Goal: Task Accomplishment & Management: Manage account settings

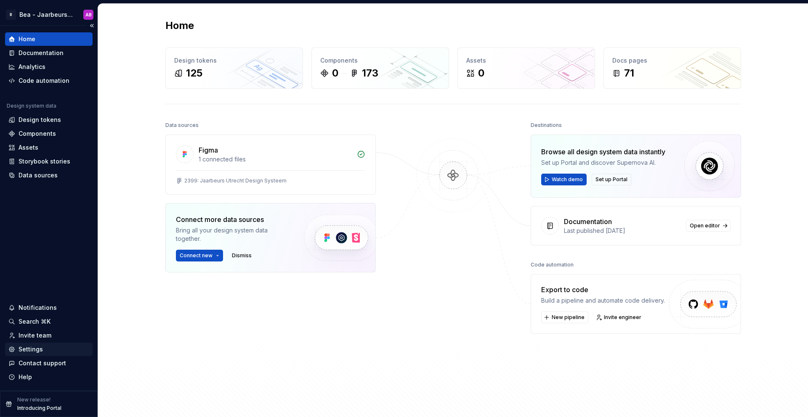
click at [34, 352] on div "Settings" at bounding box center [31, 349] width 24 height 8
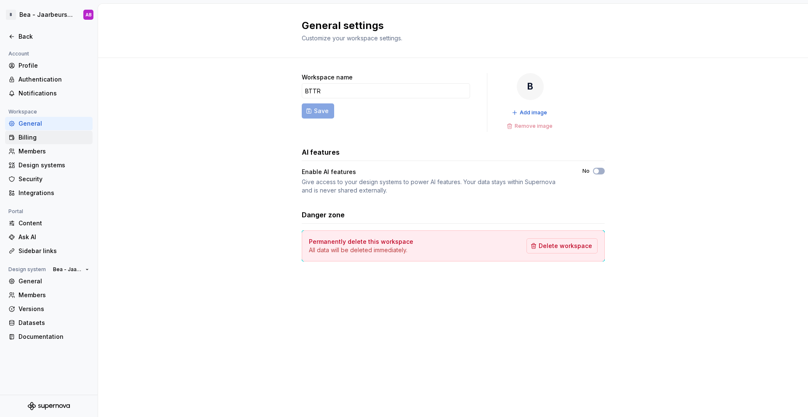
click at [30, 137] on div "Billing" at bounding box center [54, 137] width 71 height 8
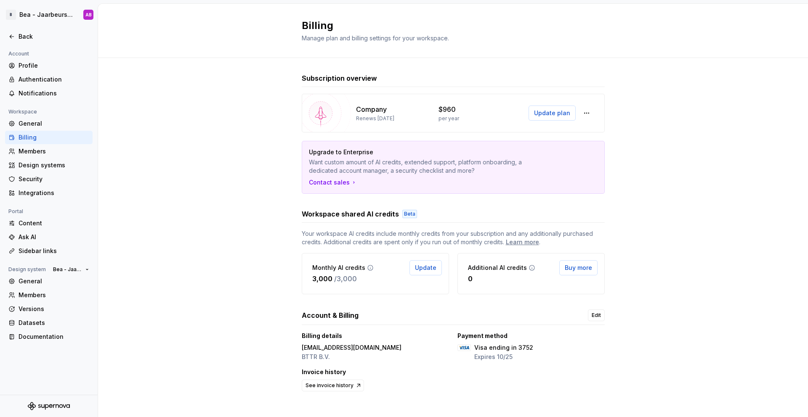
scroll to position [8, 0]
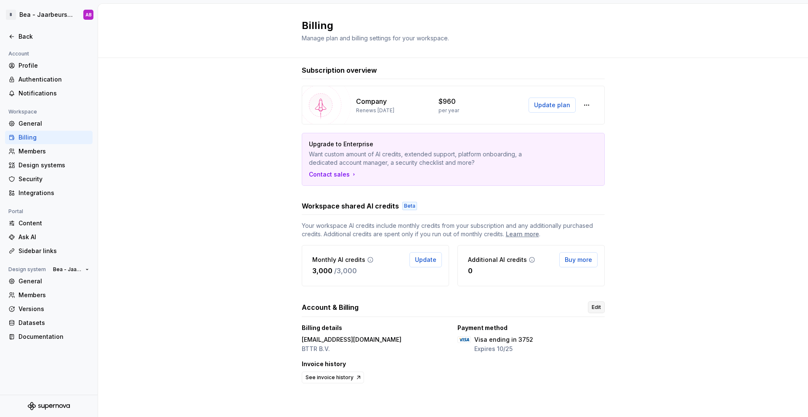
click at [590, 310] on link "Edit" at bounding box center [596, 308] width 17 height 12
